Goal: Check status: Check status

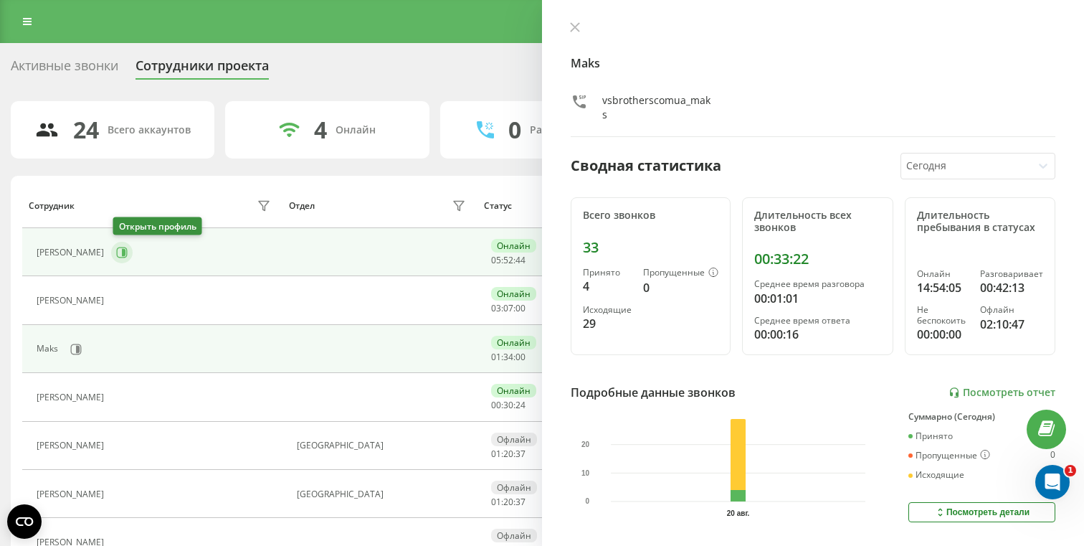
click at [126, 247] on icon at bounding box center [121, 252] width 11 height 11
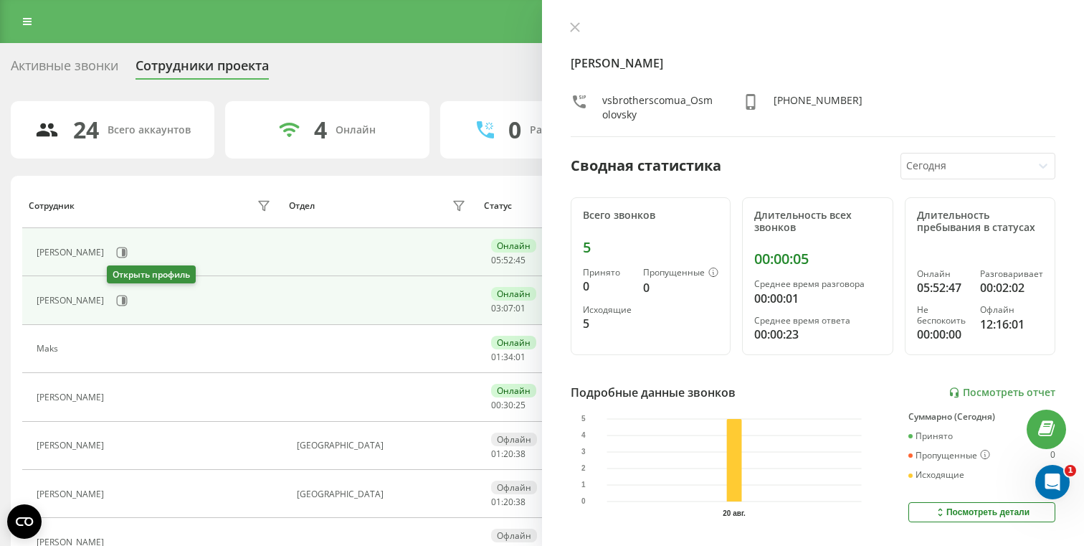
click at [116, 299] on icon at bounding box center [121, 300] width 11 height 11
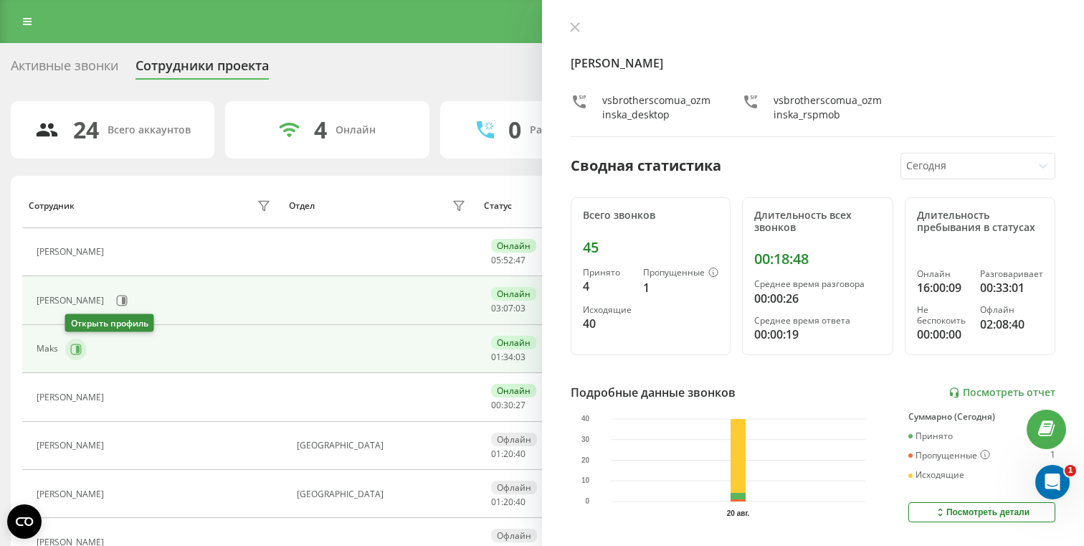
click at [75, 346] on icon at bounding box center [75, 349] width 11 height 11
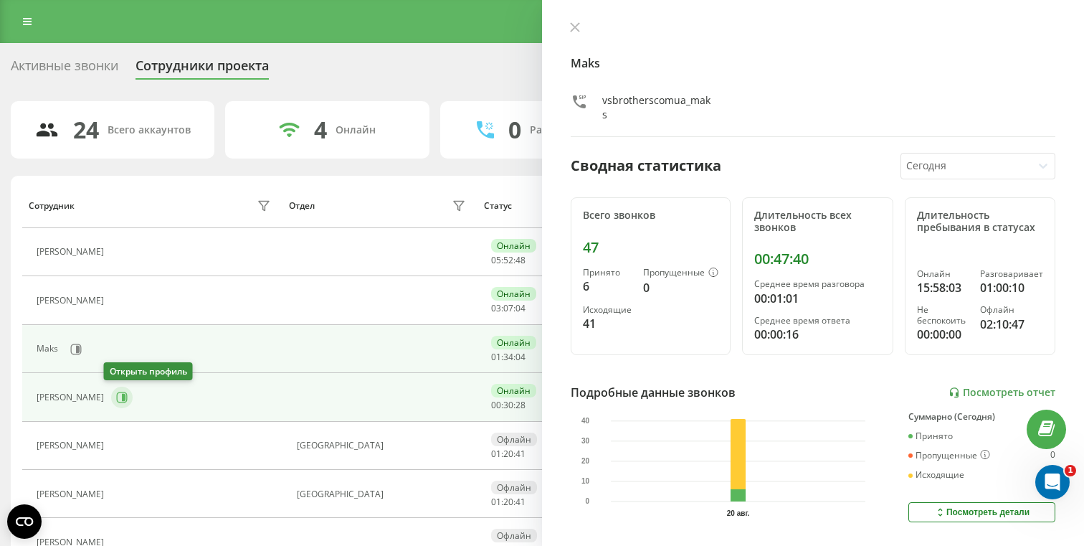
click at [116, 397] on icon at bounding box center [121, 397] width 11 height 11
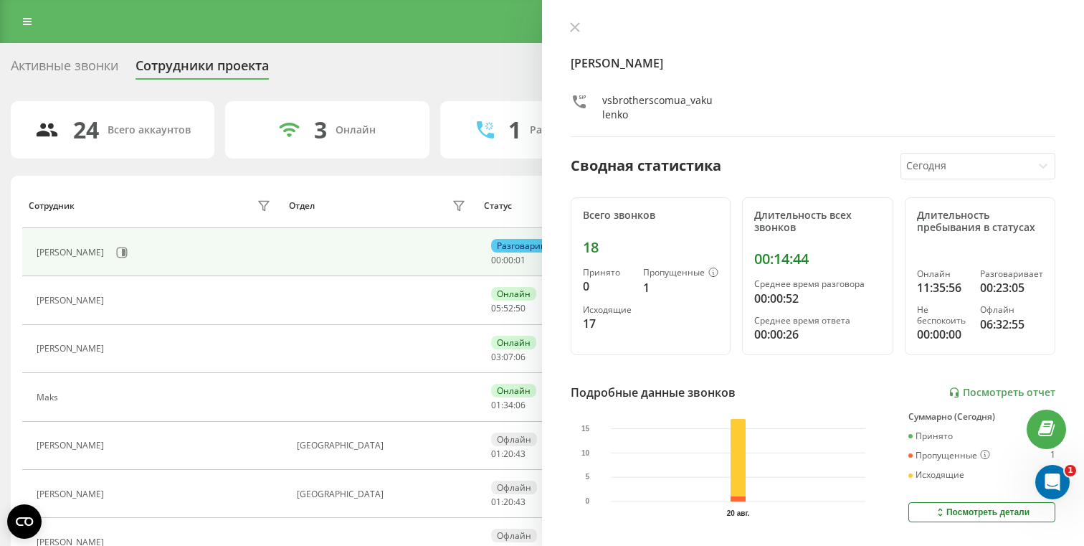
click at [567, 21] on div "[PERSON_NAME] vsbrotherscomua_vakulenko Сводная статистика [DATE] Всего звонков…" at bounding box center [813, 273] width 542 height 546
click at [572, 24] on icon at bounding box center [575, 27] width 9 height 9
